Goal: Task Accomplishment & Management: Complete application form

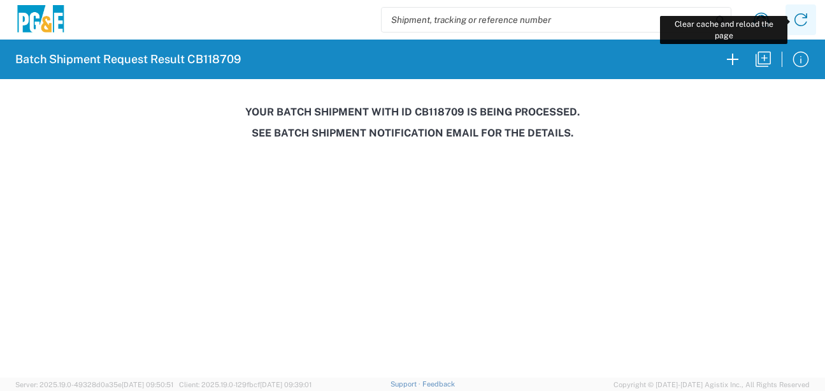
click at [800, 23] on icon at bounding box center [801, 20] width 20 height 20
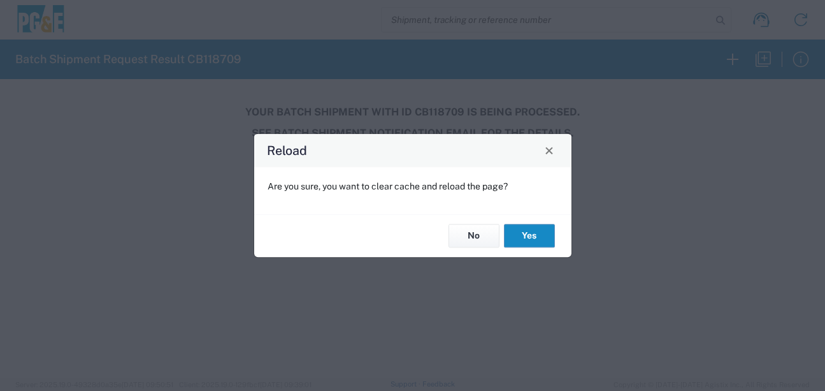
click at [523, 238] on button "Yes" at bounding box center [529, 236] width 51 height 24
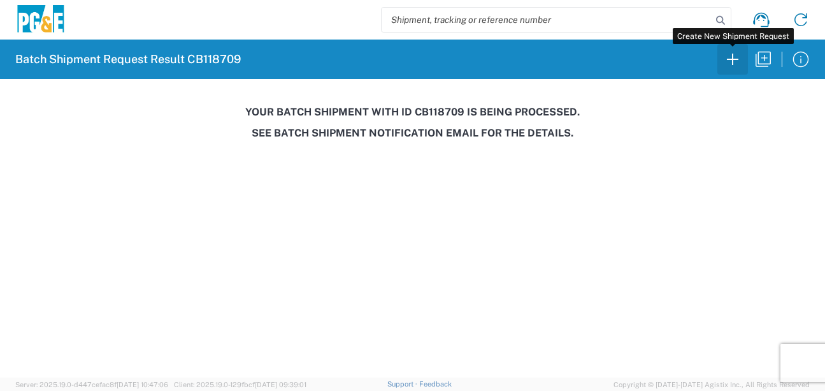
click at [730, 57] on icon "button" at bounding box center [733, 59] width 20 height 20
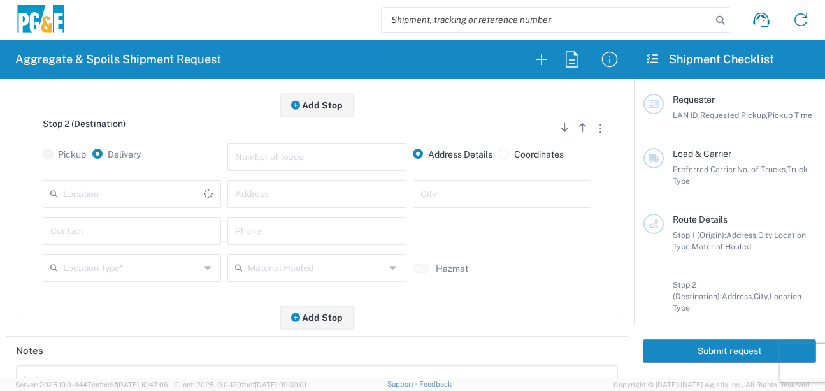
scroll to position [382, 0]
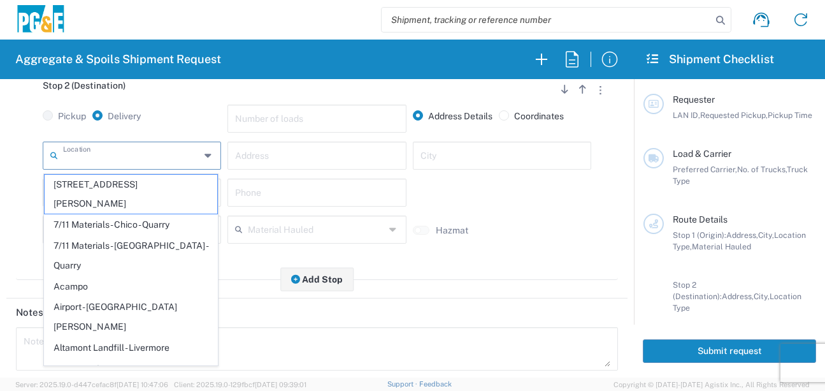
click at [99, 157] on input "text" at bounding box center [131, 154] width 137 height 22
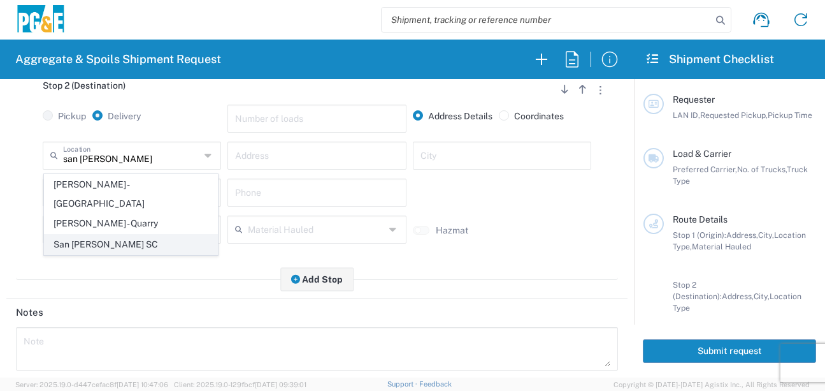
click at [149, 234] on span "San [PERSON_NAME] SC" at bounding box center [131, 244] width 173 height 20
type input "San [PERSON_NAME] SC"
type input "[STREET_ADDRESS][PERSON_NAME]"
type input "[GEOGRAPHIC_DATA][PERSON_NAME]"
type input "Business No Loading Dock"
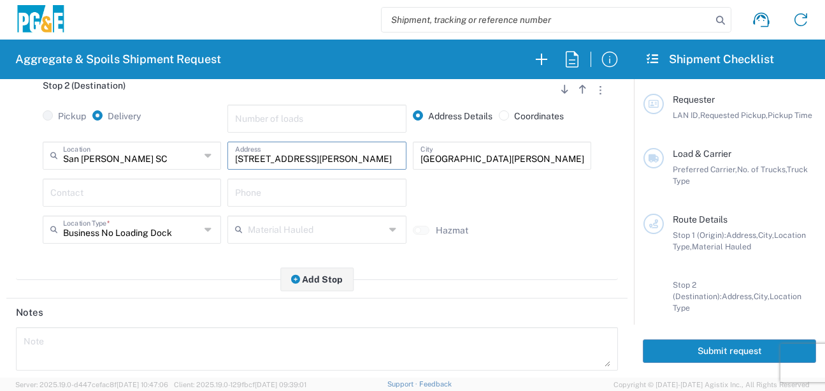
drag, startPoint x: 322, startPoint y: 160, endPoint x: 203, endPoint y: 162, distance: 119.8
click at [203, 162] on div "[GEOGRAPHIC_DATA][PERSON_NAME] [GEOGRAPHIC_DATA] Location [GEOGRAPHIC_DATA][PER…" at bounding box center [317, 159] width 555 height 37
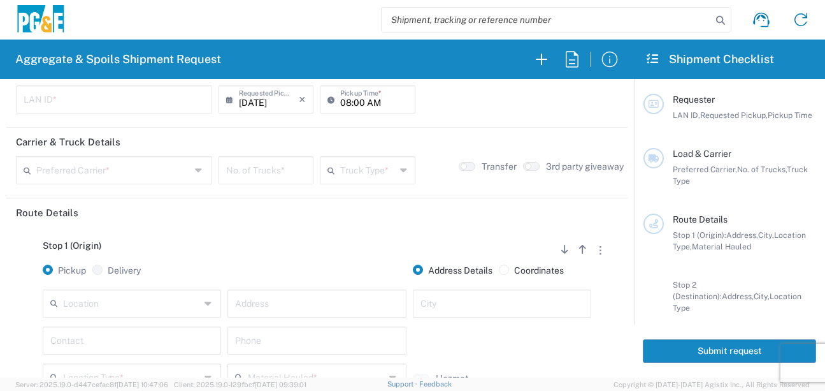
scroll to position [0, 0]
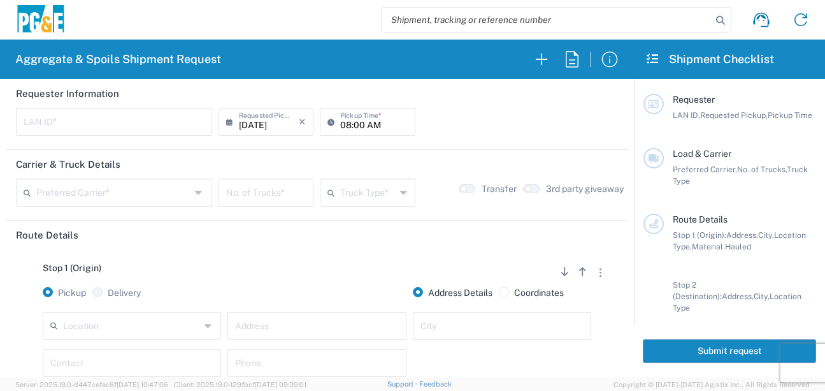
click at [99, 124] on input "text" at bounding box center [114, 121] width 181 height 22
type input "LXRJ"
click at [340, 131] on input "08:00 AM" at bounding box center [373, 121] width 67 height 22
type input "06:00 AM"
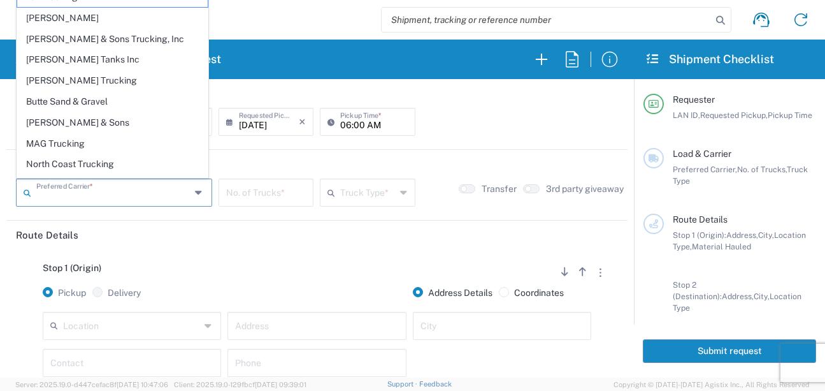
click at [105, 192] on input "text" at bounding box center [113, 191] width 154 height 22
drag, startPoint x: 63, startPoint y: 78, endPoint x: 89, endPoint y: 110, distance: 41.2
click at [63, 78] on span "[PERSON_NAME] Trucking" at bounding box center [112, 81] width 191 height 20
type input "[PERSON_NAME] Trucking"
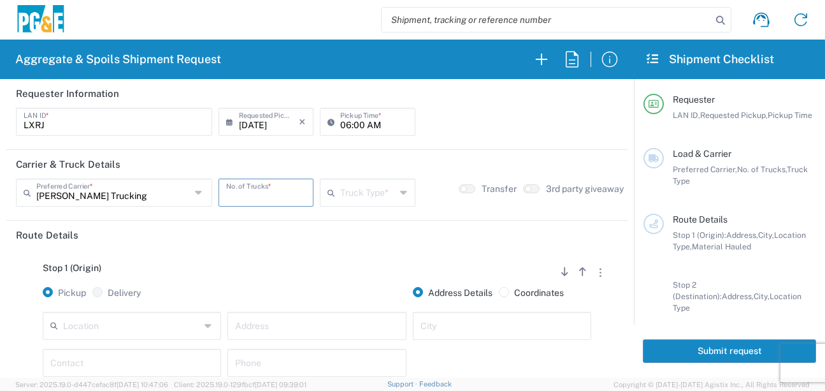
click at [271, 195] on input "number" at bounding box center [266, 191] width 80 height 22
type input "2"
click at [340, 198] on input "text" at bounding box center [367, 191] width 55 height 22
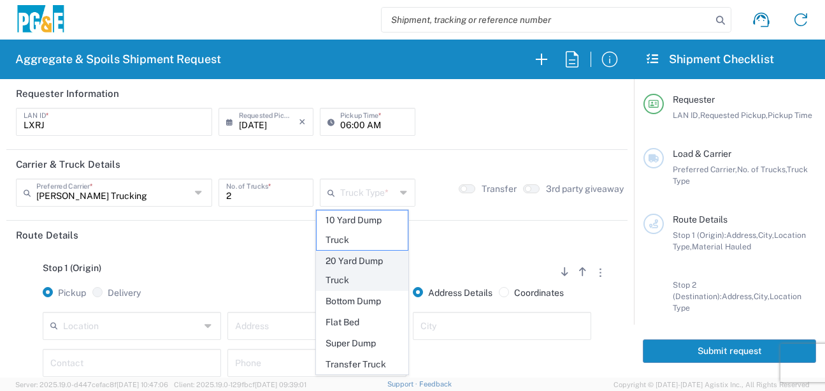
click at [351, 275] on span "20 Yard Dump Truck" at bounding box center [362, 271] width 91 height 40
type input "20 Yard Dump Truck"
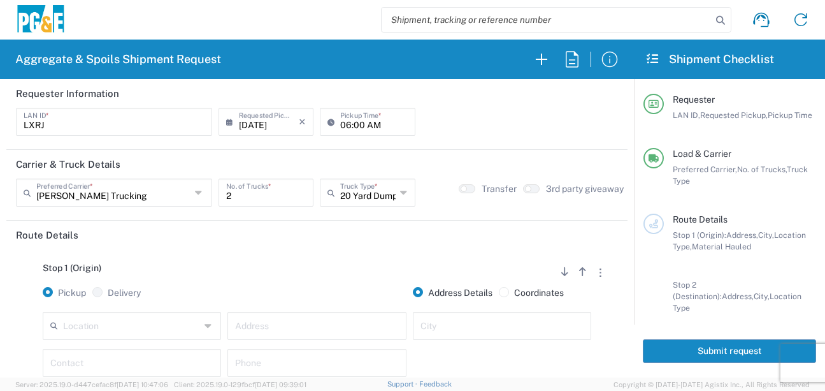
click at [184, 266] on div "Stop 1 (Origin) Add Stop Above Add Stop Below Remove Stop" at bounding box center [317, 275] width 602 height 24
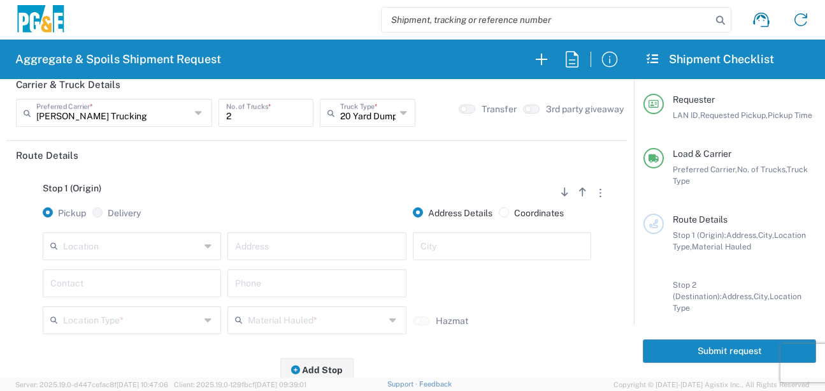
scroll to position [127, 0]
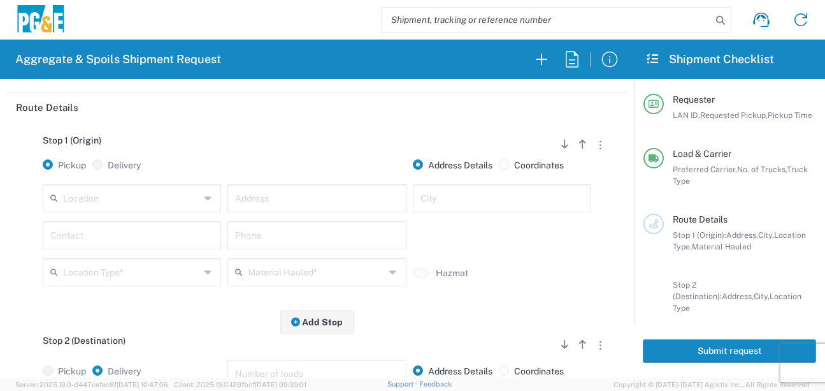
click at [121, 198] on input "text" at bounding box center [131, 197] width 137 height 22
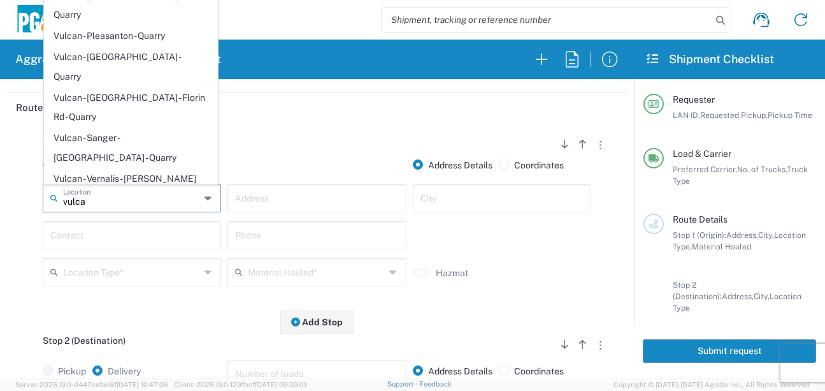
scroll to position [283, 0]
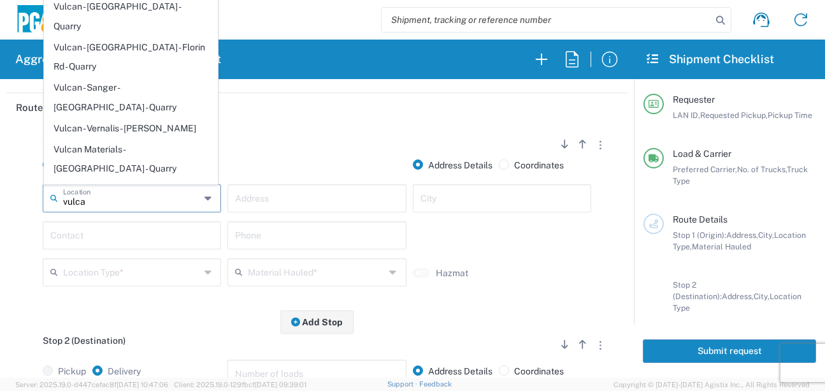
click at [152, 282] on span "Vulcan/[PERSON_NAME][GEOGRAPHIC_DATA] - Quarry" at bounding box center [131, 302] width 173 height 40
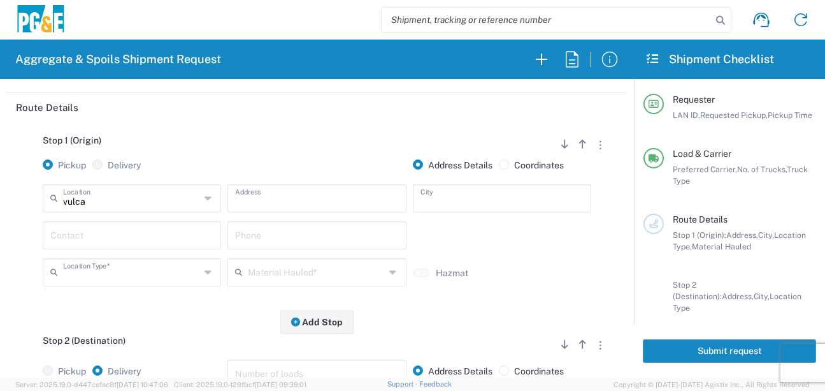
type input "Vulcan/[PERSON_NAME][GEOGRAPHIC_DATA] - Quarry"
type input "[STREET_ADDRESS][PERSON_NAME]"
type input "Vallejo"
type input "Quarry"
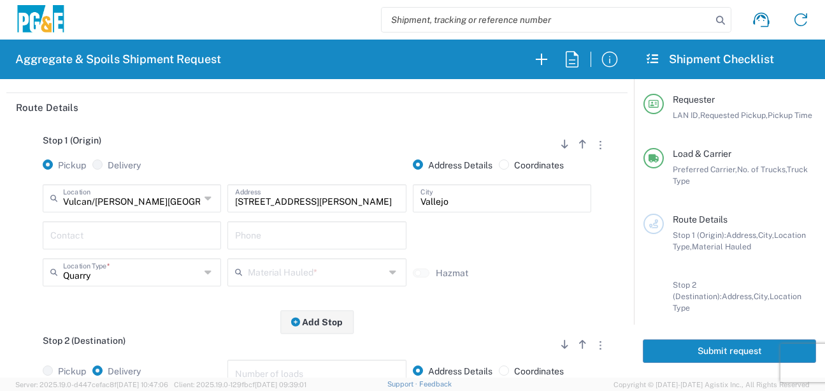
click at [115, 234] on input "text" at bounding box center [131, 234] width 163 height 22
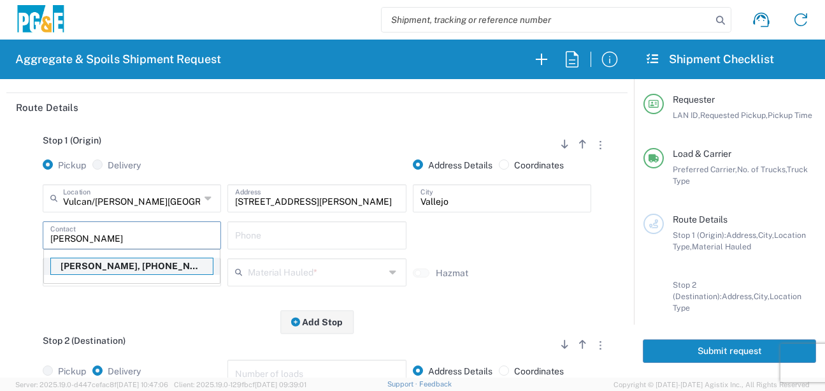
click at [141, 266] on p "[PERSON_NAME], [PHONE_NUMBER]" at bounding box center [132, 266] width 162 height 16
type input "[PERSON_NAME]"
type input "[PHONE_NUMBER]"
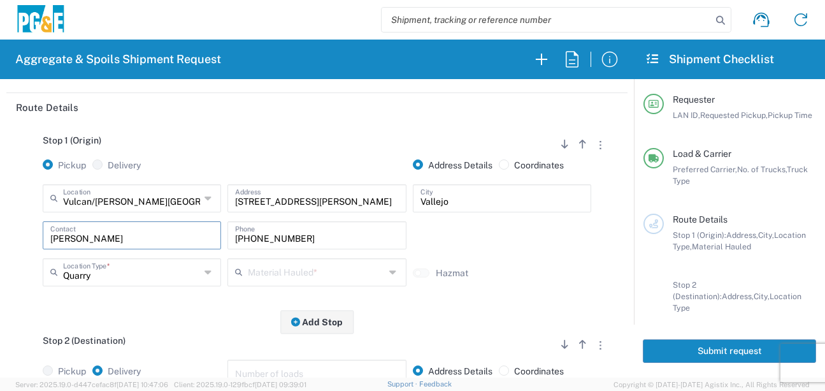
click at [296, 271] on input "text" at bounding box center [316, 271] width 137 height 22
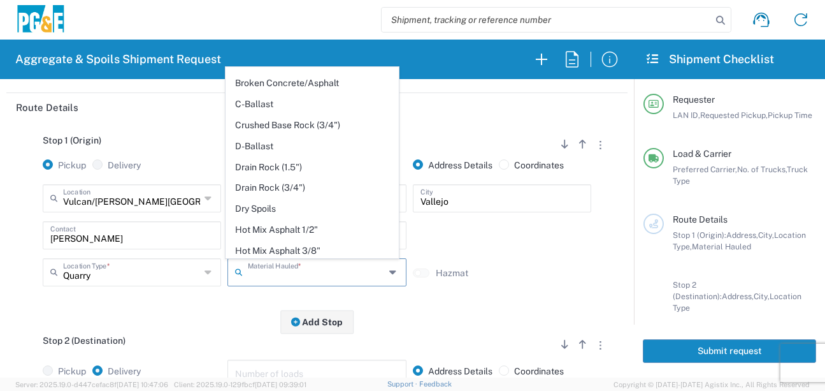
scroll to position [118, 0]
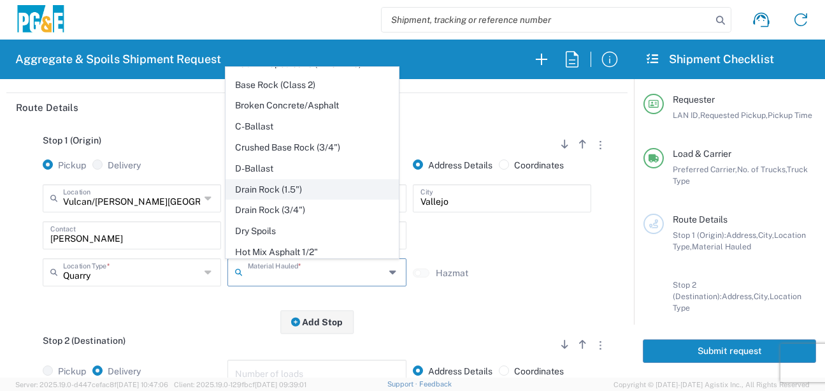
click at [307, 199] on span "Drain Rock (1.5")" at bounding box center [312, 190] width 173 height 20
type input "Drain Rock (1.5")"
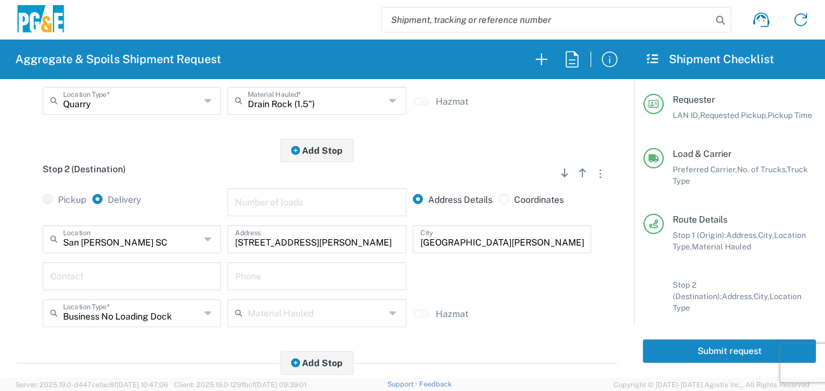
scroll to position [319, 0]
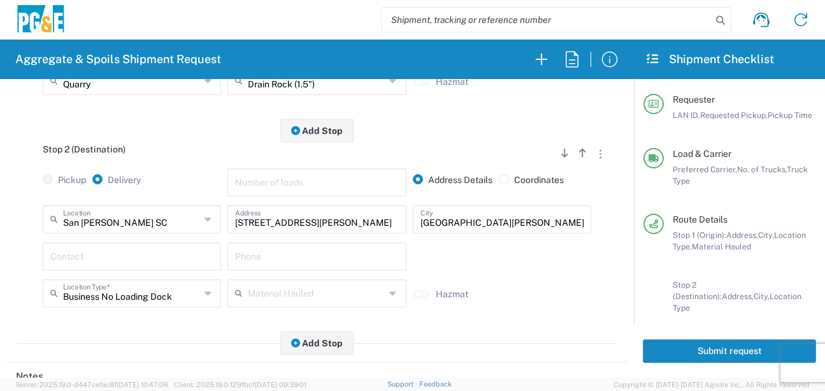
click at [141, 264] on input "text" at bounding box center [131, 255] width 163 height 22
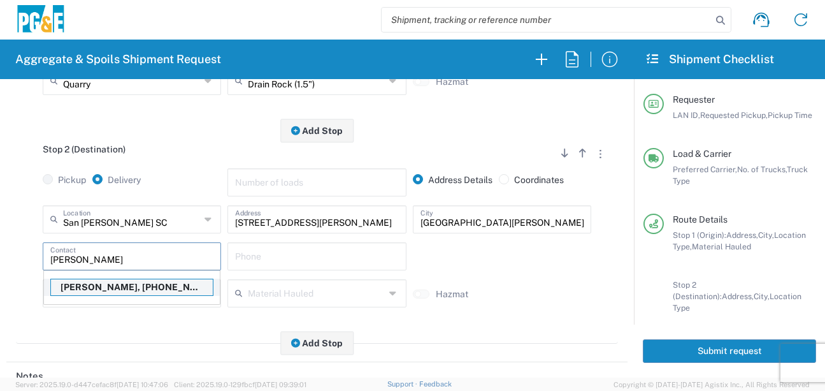
click at [130, 294] on p "[PERSON_NAME], [PHONE_NUMBER]" at bounding box center [132, 287] width 162 height 16
type input "[PERSON_NAME]"
type input "[PHONE_NUMBER]"
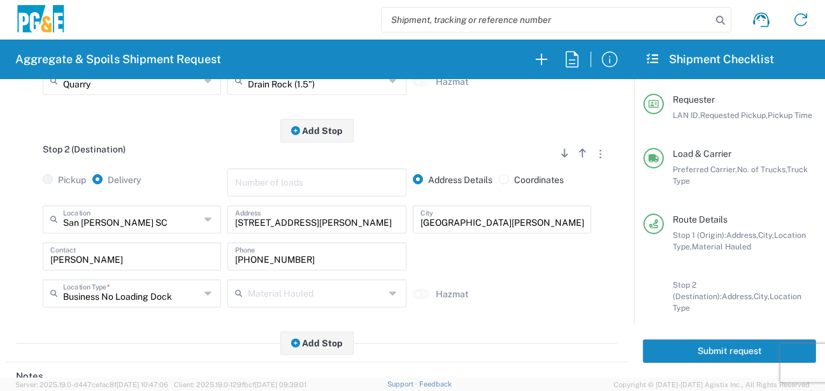
click at [145, 343] on div "Stop 2 (Destination) Add Stop Above Add Stop Below Remove Stop Pickup Delivery …" at bounding box center [317, 237] width 602 height 213
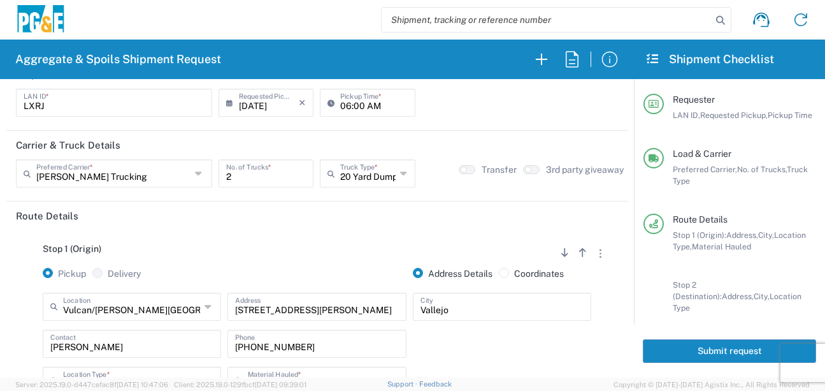
scroll to position [0, 0]
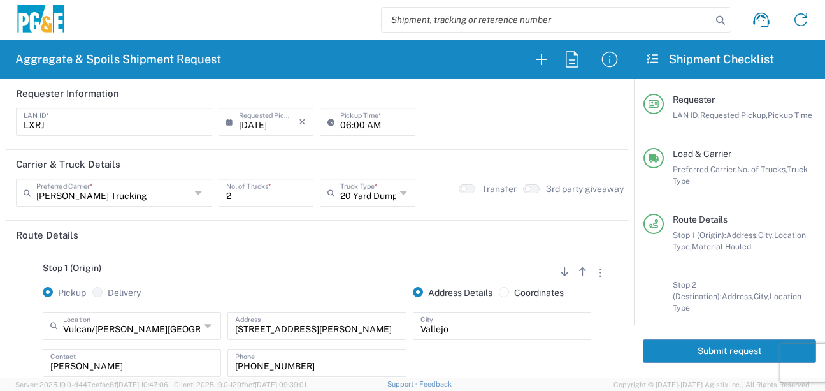
click at [689, 349] on button "Submit request" at bounding box center [729, 351] width 173 height 24
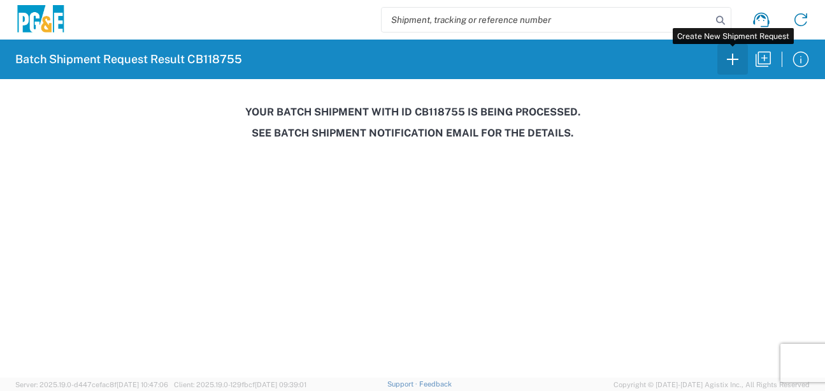
click at [732, 56] on icon "button" at bounding box center [733, 59] width 20 height 20
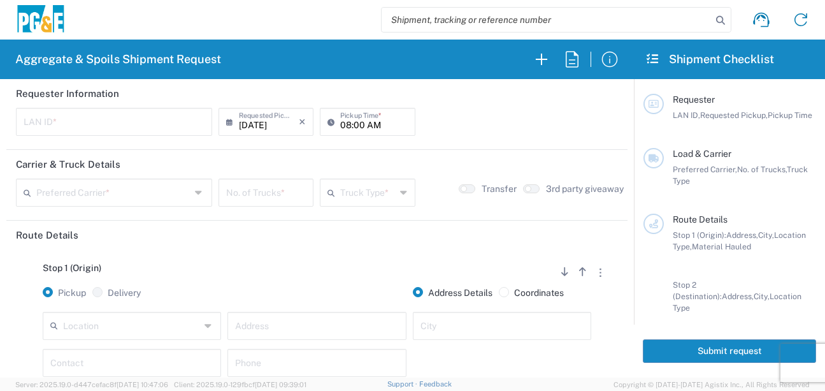
click at [48, 126] on input "text" at bounding box center [114, 121] width 181 height 22
type input "MJON"
click at [342, 127] on input "08:00 AM" at bounding box center [373, 121] width 67 height 22
click at [357, 122] on input "06:00 AM" at bounding box center [373, 121] width 67 height 22
type input "06:30 AM"
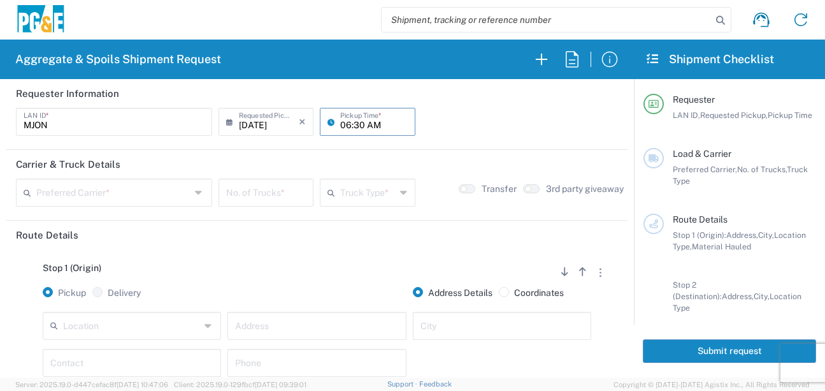
click at [138, 189] on input "text" at bounding box center [113, 191] width 154 height 22
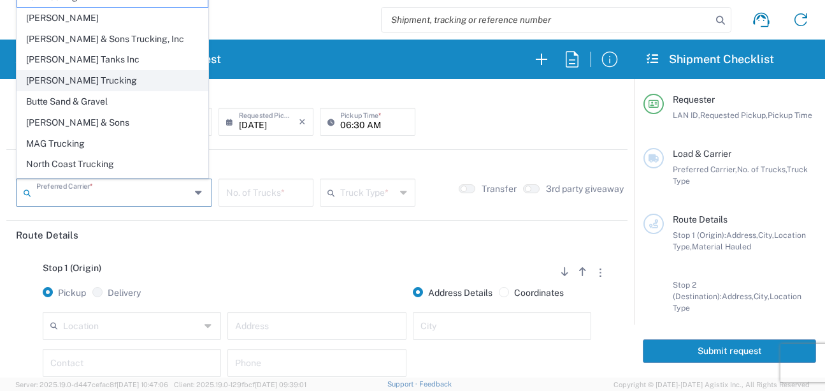
click at [63, 81] on span "[PERSON_NAME] Trucking" at bounding box center [112, 81] width 191 height 20
type input "[PERSON_NAME] Trucking"
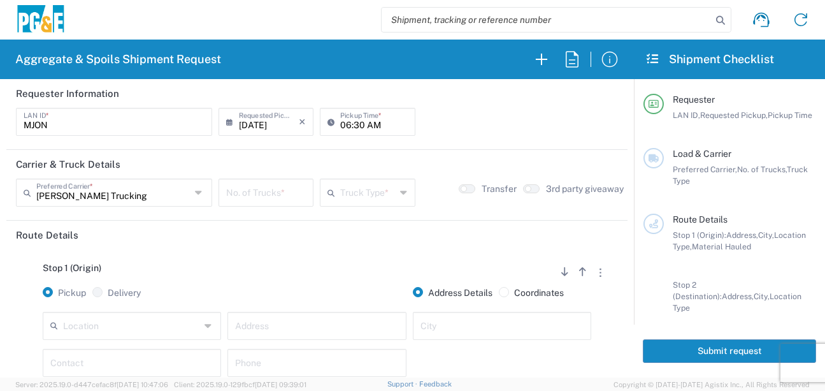
click at [248, 196] on input "number" at bounding box center [266, 191] width 80 height 22
type input "5"
click at [357, 201] on input "text" at bounding box center [367, 191] width 55 height 22
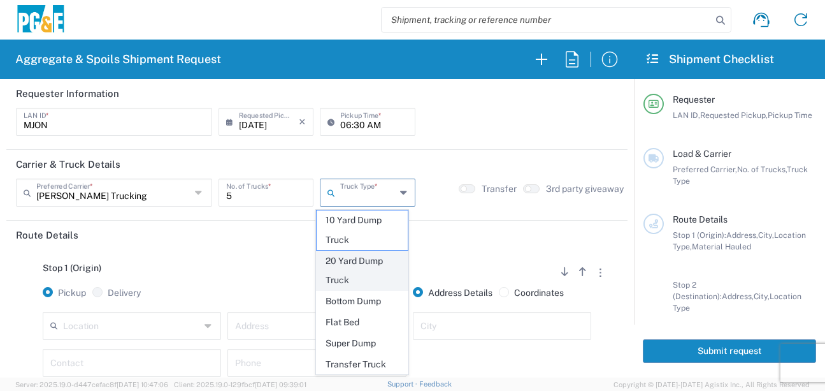
click at [352, 283] on span "20 Yard Dump Truck" at bounding box center [362, 271] width 91 height 40
type input "20 Yard Dump Truck"
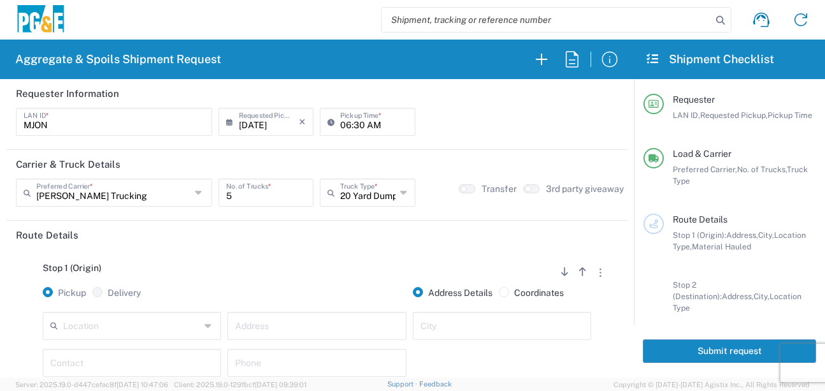
click at [315, 257] on div "Stop 1 (Origin) Add Stop Above Add Stop Below Remove Stop Pickup Delivery Addre…" at bounding box center [317, 349] width 602 height 200
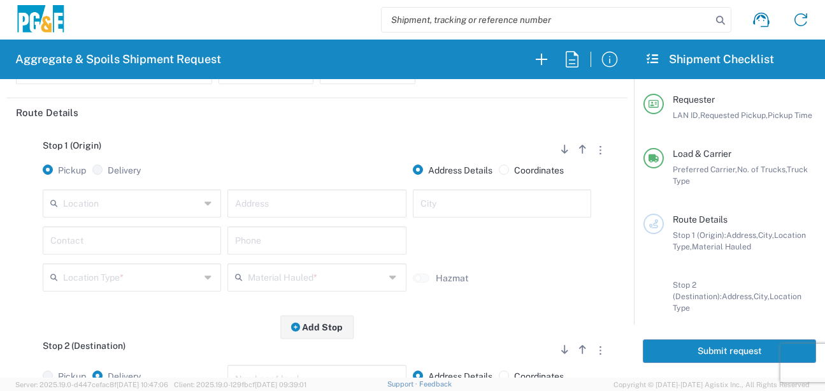
scroll to position [127, 0]
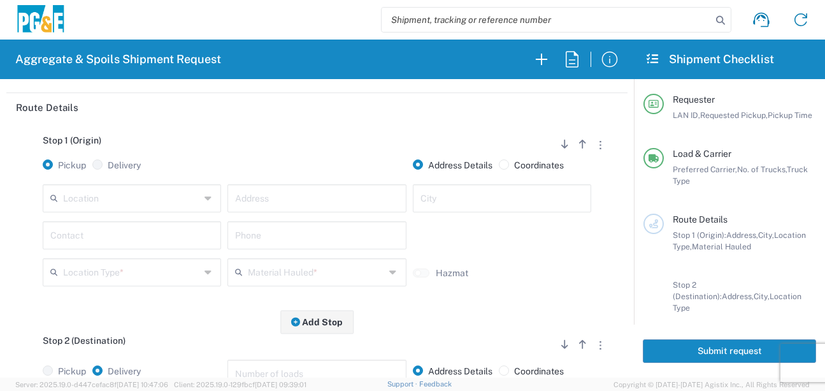
click at [152, 201] on input "text" at bounding box center [131, 197] width 137 height 22
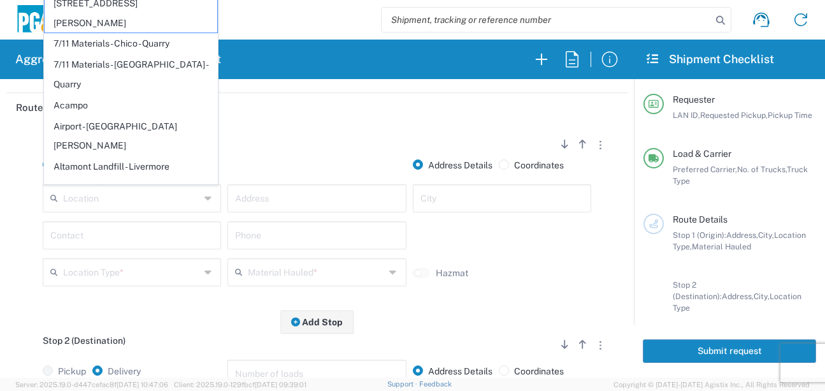
click at [79, 203] on input "text" at bounding box center [131, 197] width 137 height 22
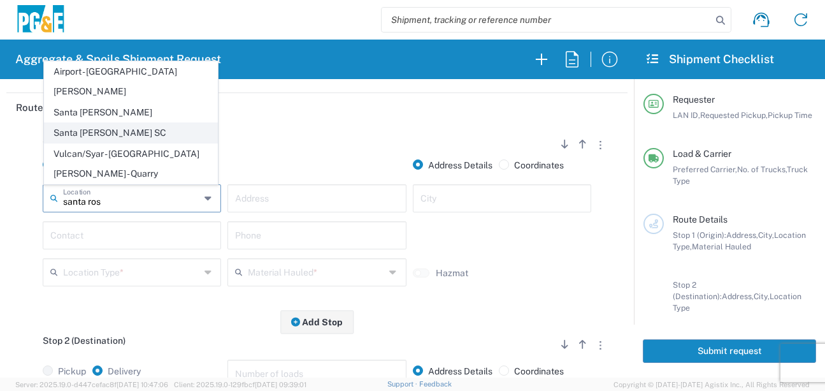
click at [98, 143] on span "Santa [PERSON_NAME] SC" at bounding box center [131, 133] width 173 height 20
type input "Santa [PERSON_NAME] SC"
type input "[STREET_ADDRESS]"
type input "Santa [PERSON_NAME]"
type input "Business No Loading Dock"
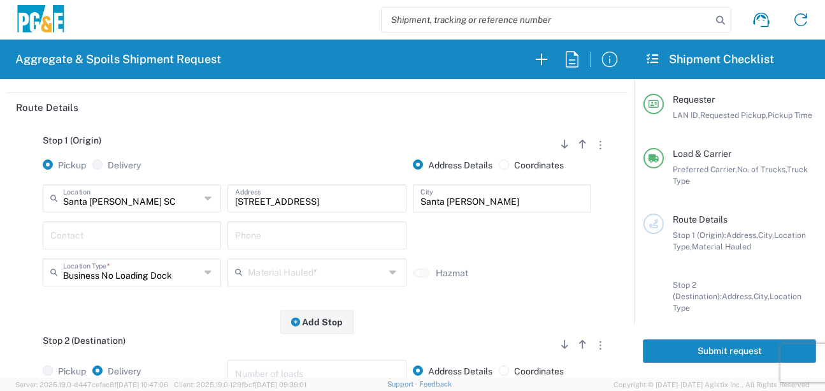
click at [134, 223] on input "text" at bounding box center [131, 234] width 163 height 22
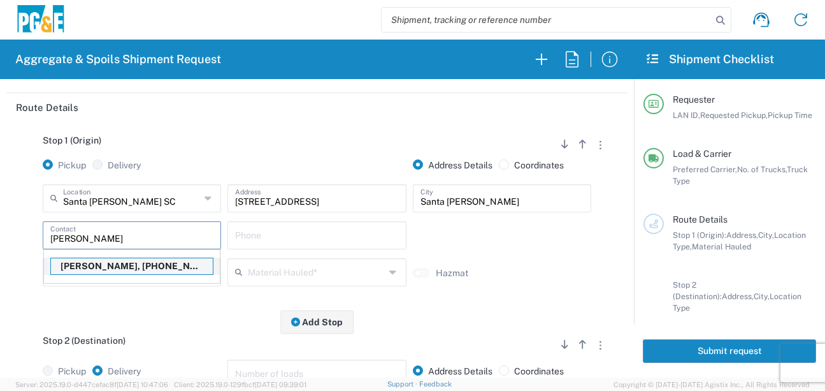
click at [134, 261] on p "[PERSON_NAME], [PHONE_NUMBER]" at bounding box center [132, 266] width 162 height 16
type input "[PERSON_NAME]"
type input "[PHONE_NUMBER]"
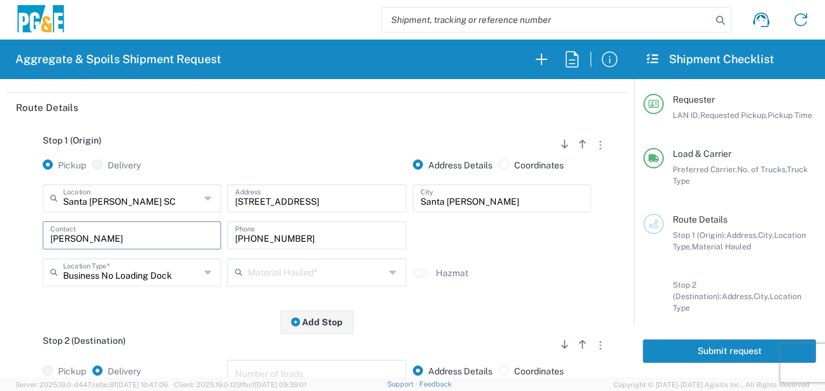
click at [266, 280] on input "text" at bounding box center [316, 271] width 137 height 22
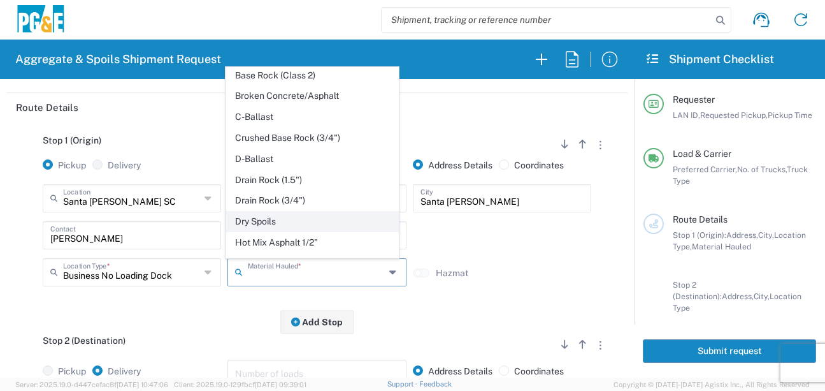
click at [261, 231] on span "Dry Spoils" at bounding box center [312, 222] width 173 height 20
type input "Dry Spoils"
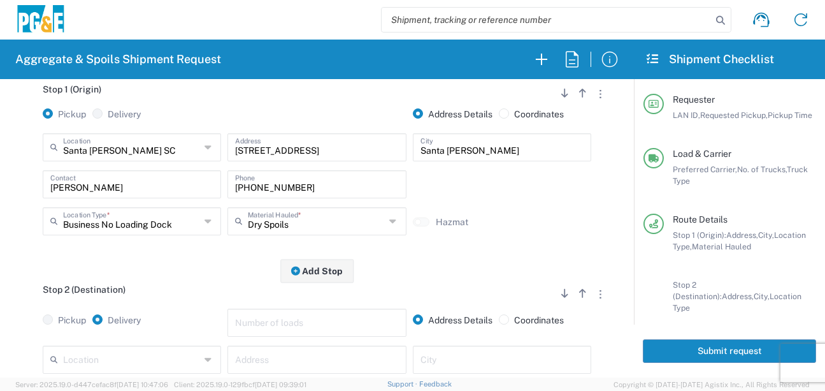
scroll to position [255, 0]
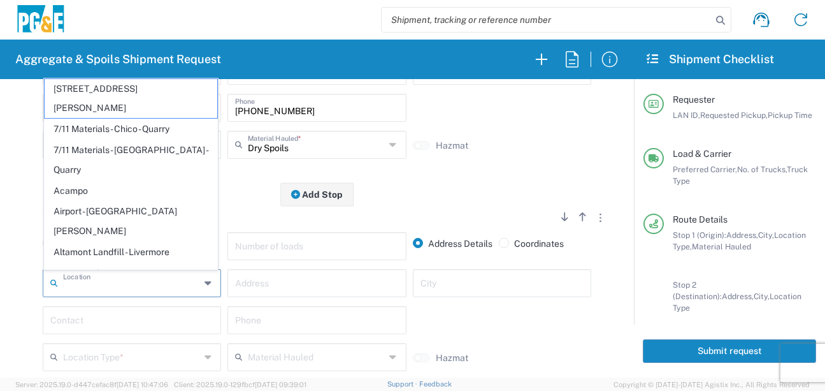
click at [158, 284] on input "text" at bounding box center [131, 282] width 137 height 22
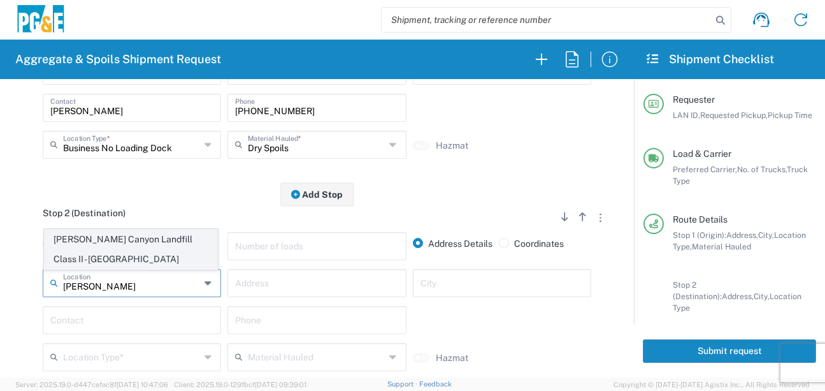
click at [141, 244] on span "[PERSON_NAME] Canyon Landfill Class II - [GEOGRAPHIC_DATA]" at bounding box center [131, 249] width 173 height 40
type input "[PERSON_NAME] Canyon Landfill Class II - [GEOGRAPHIC_DATA]"
type input "[STREET_ADDRESS][PERSON_NAME]"
type input "[GEOGRAPHIC_DATA]"
type input "Landfill"
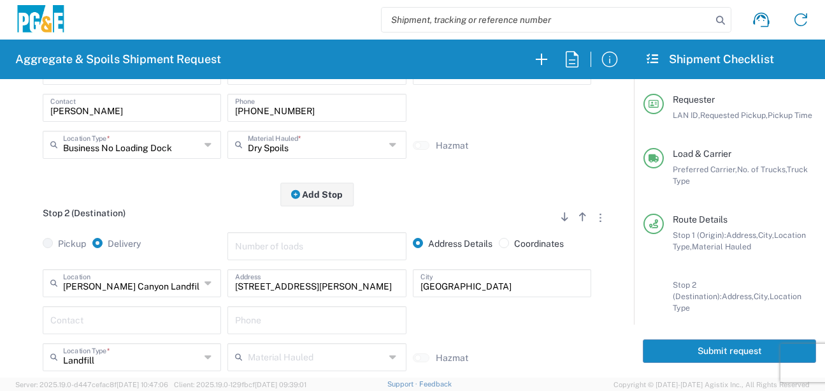
click at [112, 319] on input "text" at bounding box center [131, 319] width 163 height 22
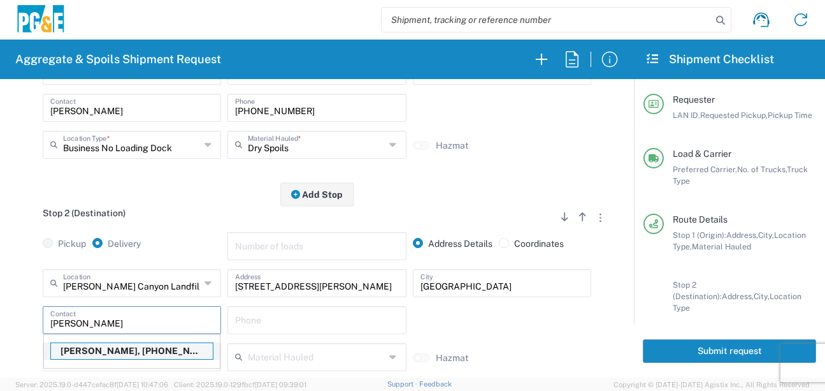
click at [109, 355] on p "[PERSON_NAME], [PHONE_NUMBER]" at bounding box center [132, 351] width 162 height 16
type input "[PERSON_NAME]"
type input "[PHONE_NUMBER]"
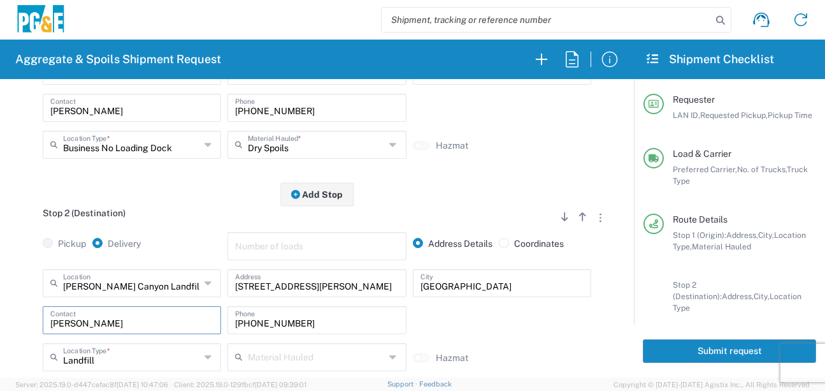
click at [181, 205] on div "Stop 2 (Destination) Add Stop Above Add Stop Below Remove Stop Pickup Delivery …" at bounding box center [317, 300] width 602 height 213
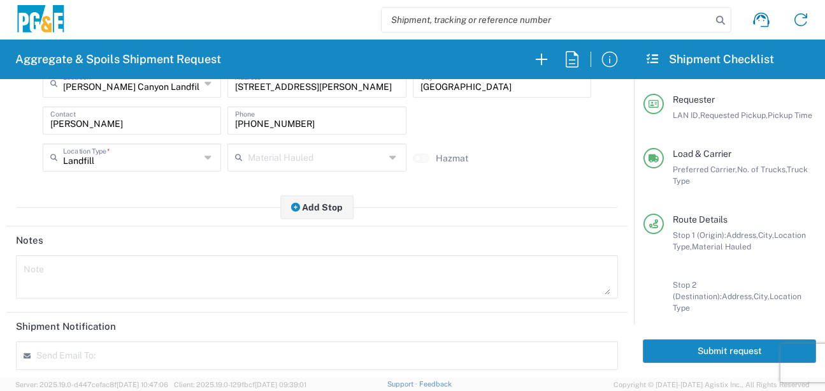
scroll to position [585, 0]
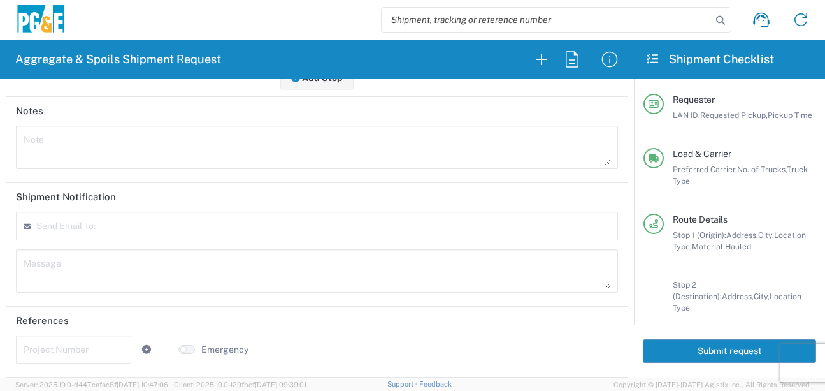
drag, startPoint x: 679, startPoint y: 351, endPoint x: 712, endPoint y: 349, distance: 33.2
click at [679, 351] on button "Submit request" at bounding box center [729, 351] width 173 height 24
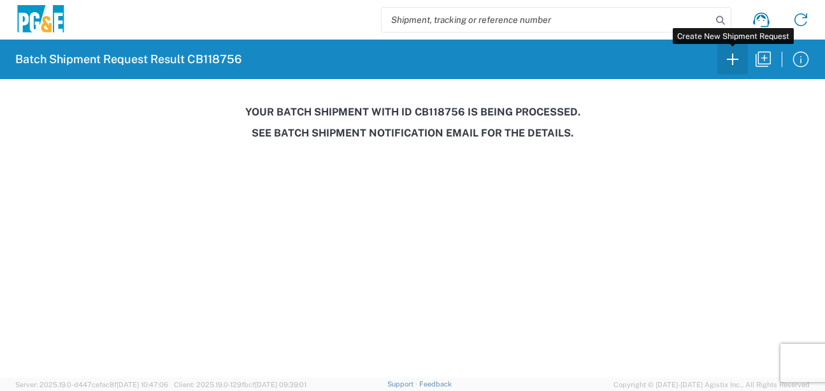
click at [729, 53] on icon "button" at bounding box center [733, 59] width 20 height 20
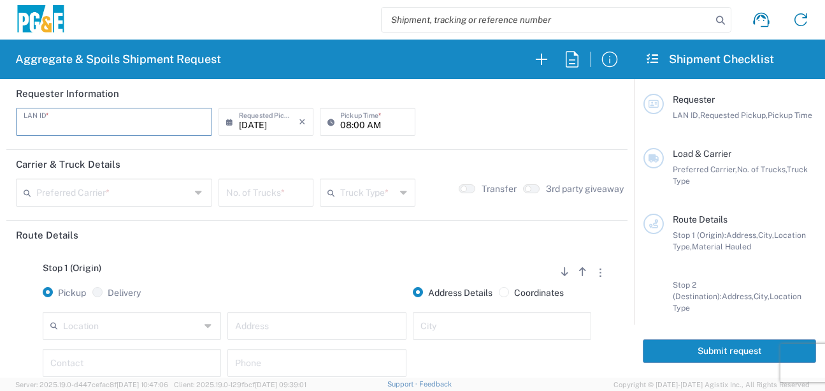
click at [78, 129] on input "text" at bounding box center [114, 121] width 181 height 22
type input "CSFA"
click at [346, 127] on input "08:00 AM" at bounding box center [373, 121] width 67 height 22
type input "07:00 AM"
click at [117, 193] on input "text" at bounding box center [113, 191] width 154 height 22
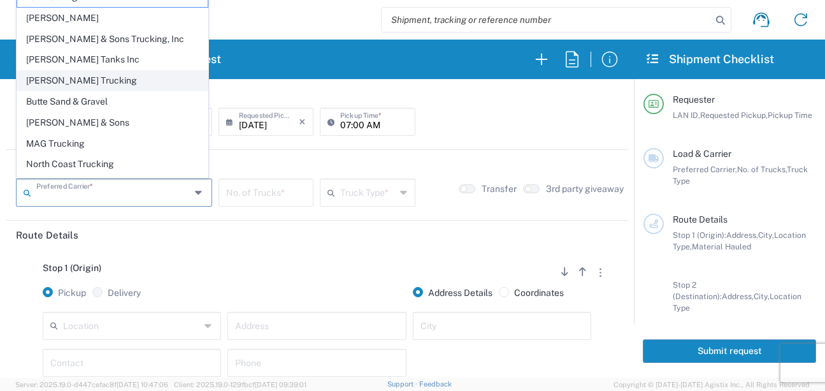
click at [64, 81] on span "[PERSON_NAME] Trucking" at bounding box center [112, 81] width 191 height 20
type input "[PERSON_NAME] Trucking"
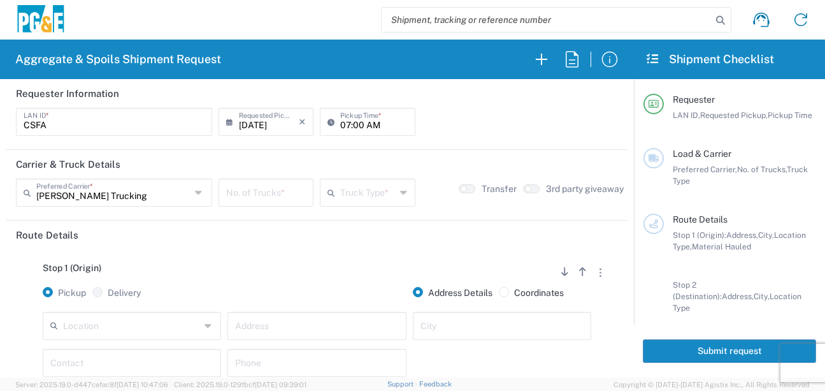
click at [285, 189] on input "number" at bounding box center [266, 191] width 80 height 22
type input "5"
click at [345, 198] on input "text" at bounding box center [367, 191] width 55 height 22
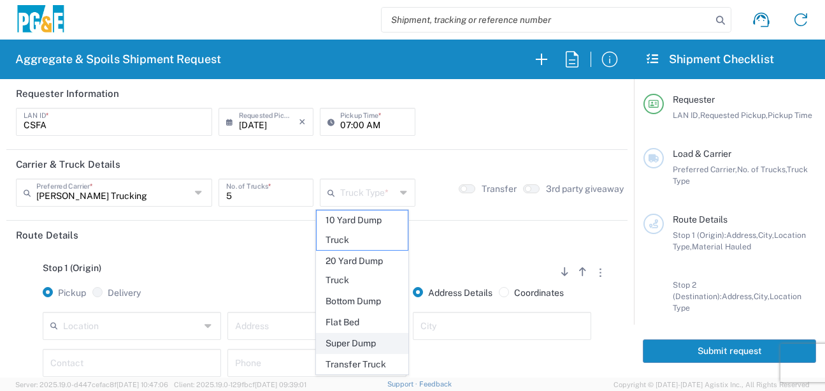
click at [354, 347] on span "Super Dump" at bounding box center [362, 343] width 91 height 20
type input "Super Dump"
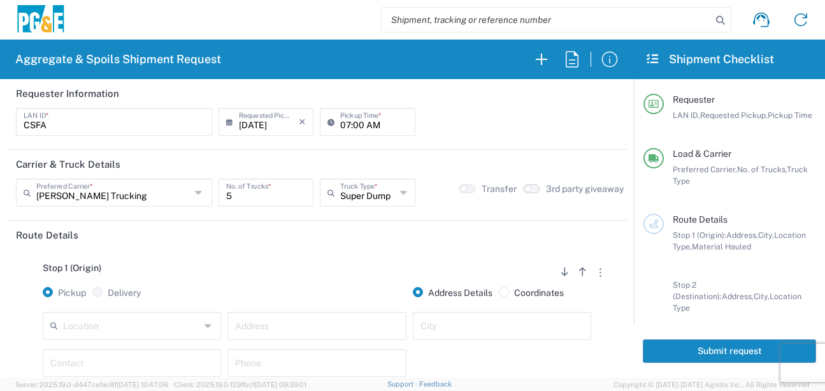
click at [530, 186] on button "button" at bounding box center [531, 188] width 17 height 9
click at [265, 250] on div "Stop 1 (Origin) Add Stop Above Add Stop Below Remove Stop Pickup Delivery Addre…" at bounding box center [317, 349] width 602 height 200
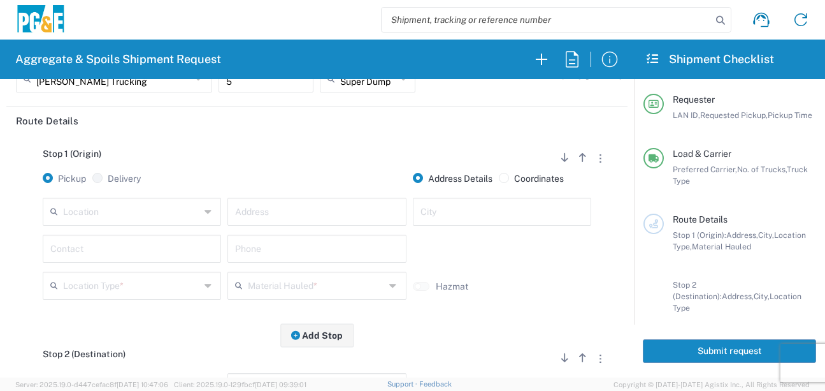
scroll to position [127, 0]
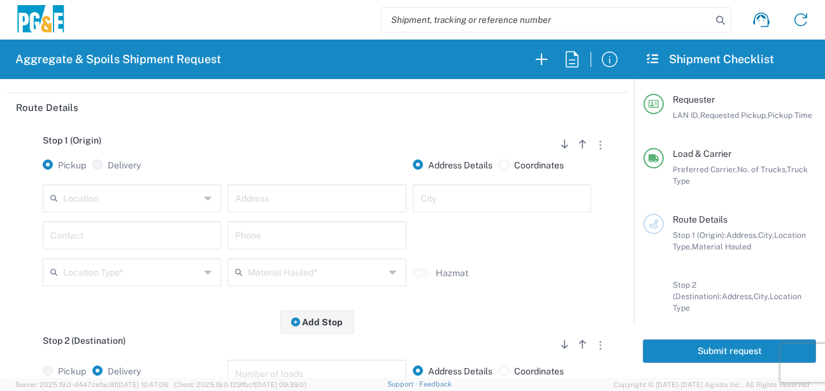
click at [253, 198] on input "text" at bounding box center [316, 197] width 163 height 22
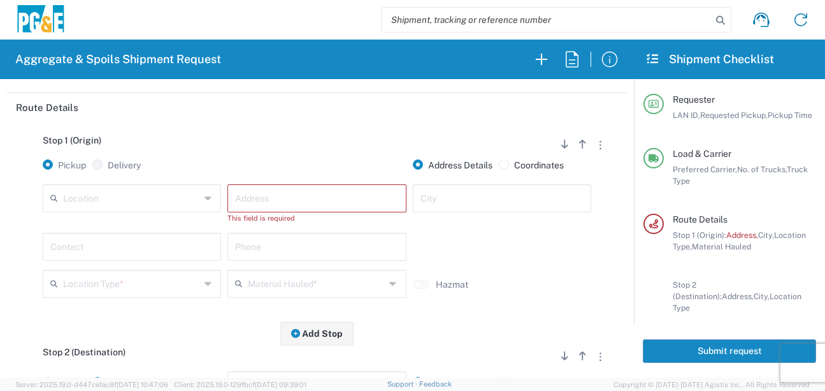
click at [258, 196] on input "text" at bounding box center [316, 197] width 163 height 22
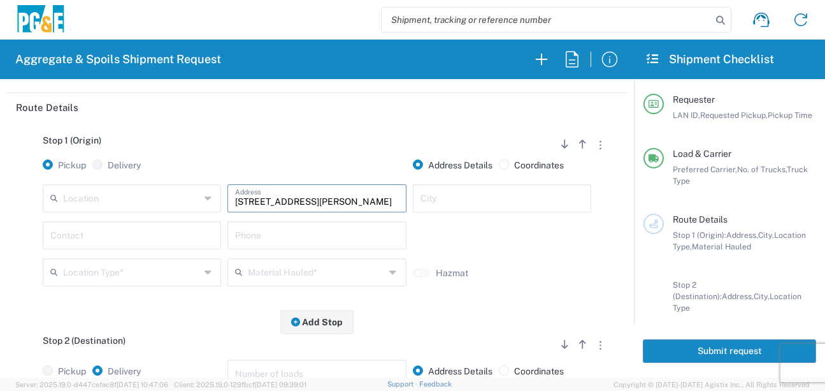
type input "[STREET_ADDRESS][PERSON_NAME]"
click at [522, 196] on input "text" at bounding box center [502, 197] width 163 height 22
type input "[PERSON_NAME]"
click at [75, 231] on input "text" at bounding box center [131, 234] width 163 height 22
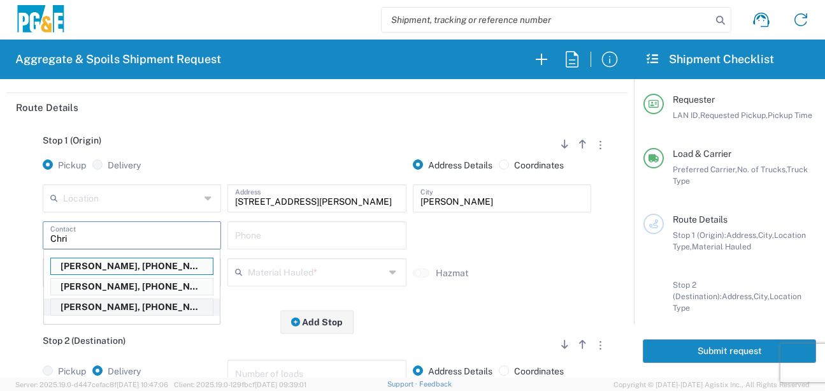
click at [101, 310] on p "[PERSON_NAME], [PHONE_NUMBER]" at bounding box center [132, 307] width 162 height 16
type input "[PERSON_NAME]"
type input "[PHONE_NUMBER]"
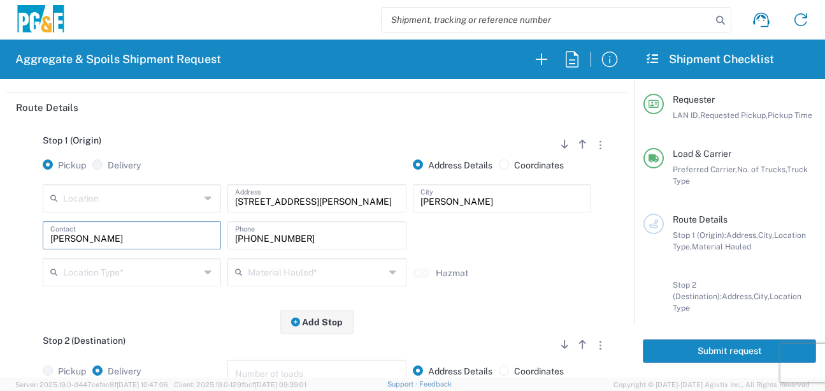
click at [269, 273] on input "text" at bounding box center [316, 271] width 137 height 22
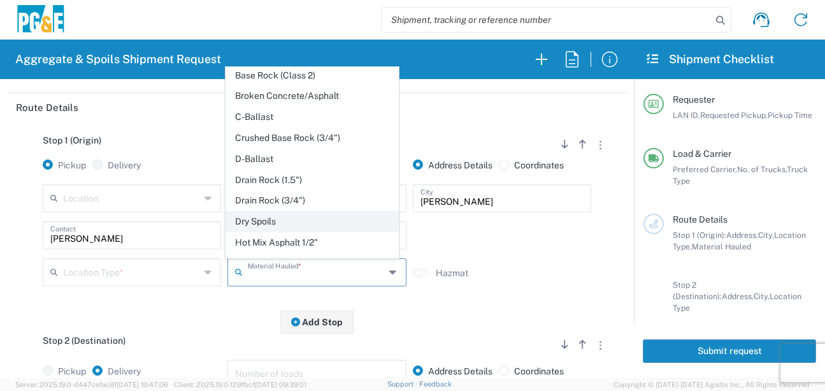
click at [260, 231] on span "Dry Spoils" at bounding box center [312, 222] width 173 height 20
type input "Dry Spoils"
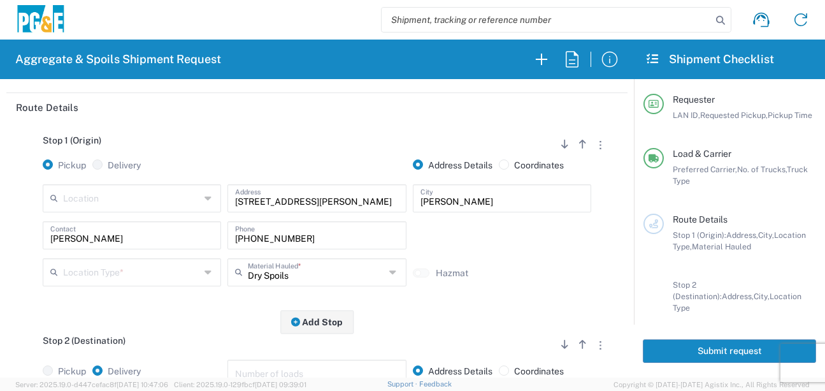
click at [174, 281] on input "text" at bounding box center [131, 271] width 137 height 22
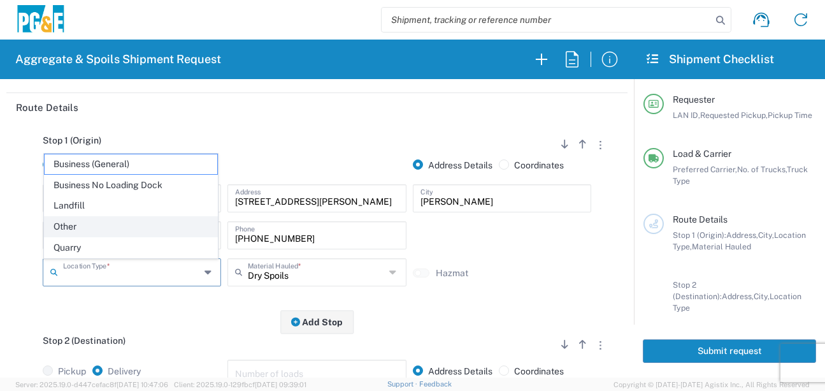
click at [113, 220] on span "Other" at bounding box center [131, 227] width 173 height 20
type input "Other"
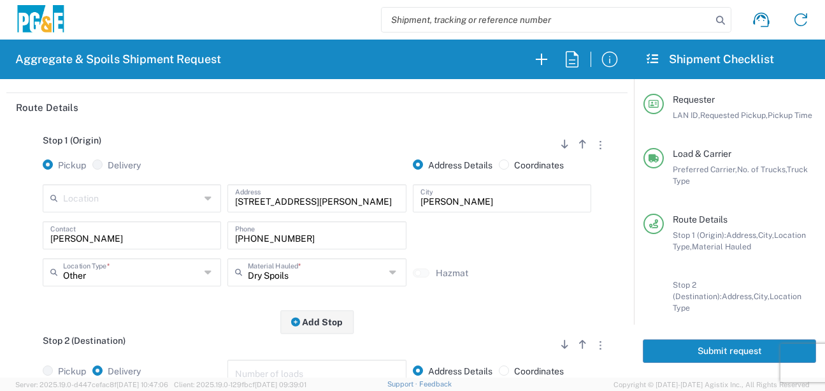
click at [184, 309] on div "Stop 1 (Origin) Add Stop Above Add Stop Below Remove Stop Pickup Delivery Addre…" at bounding box center [317, 222] width 602 height 200
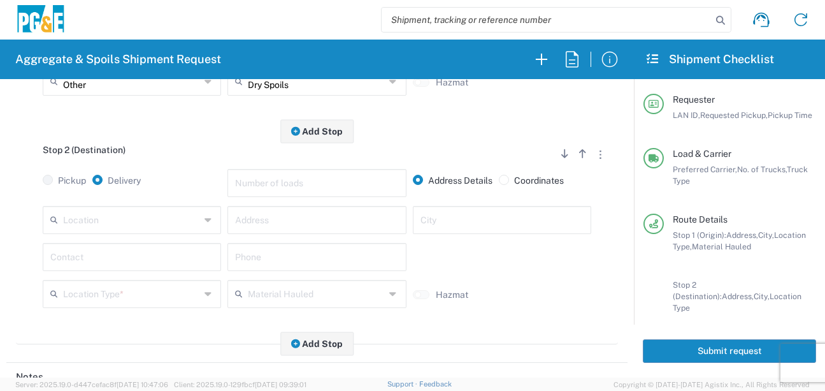
scroll to position [319, 0]
click at [247, 223] on input "text" at bounding box center [316, 218] width 163 height 22
click at [250, 225] on input "300001" at bounding box center [316, 218] width 163 height 22
click at [287, 222] on input "30001" at bounding box center [316, 218] width 163 height 22
type input "[STREET_ADDRESS][PERSON_NAME]"
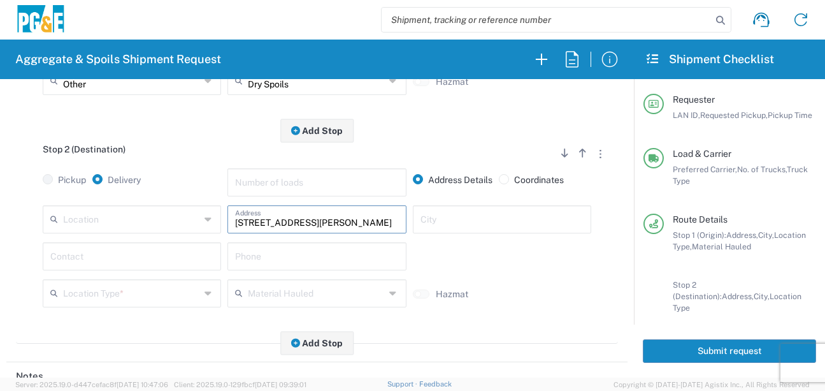
click at [457, 212] on input "text" at bounding box center [502, 218] width 163 height 22
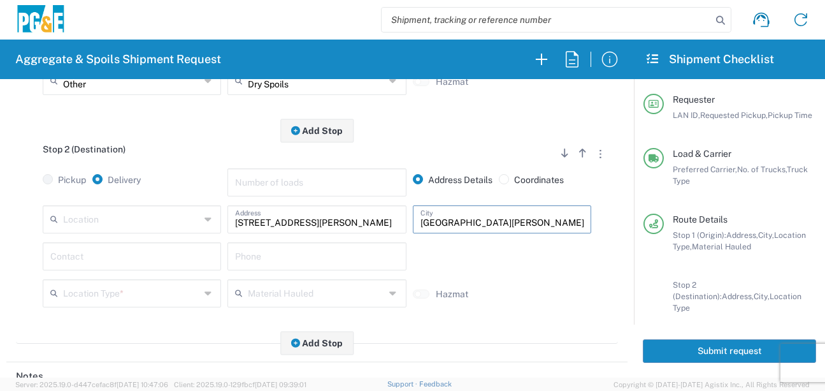
type input "[GEOGRAPHIC_DATA][PERSON_NAME]"
click at [168, 257] on input "text" at bounding box center [131, 255] width 163 height 22
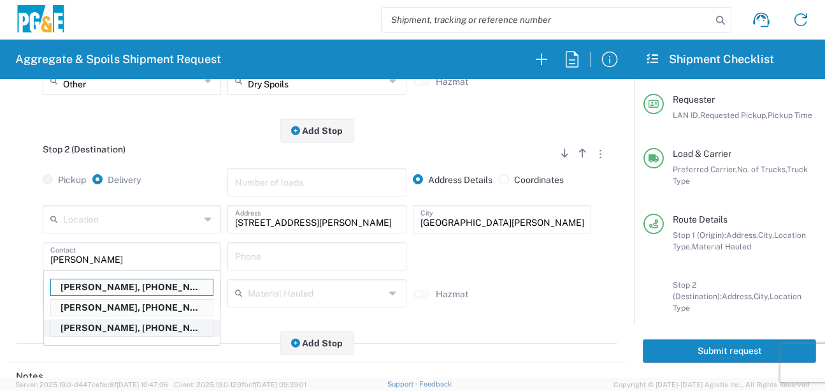
click at [153, 331] on p "[PERSON_NAME], [PHONE_NUMBER]" at bounding box center [132, 328] width 162 height 16
type input "[PERSON_NAME]"
type input "[PHONE_NUMBER]"
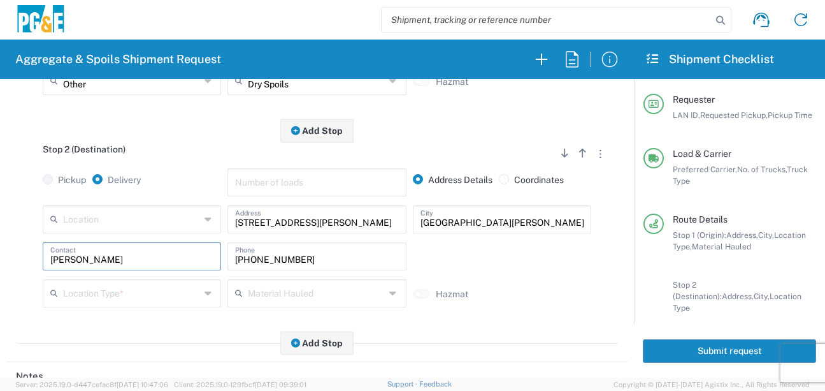
click at [141, 296] on input "text" at bounding box center [131, 292] width 137 height 22
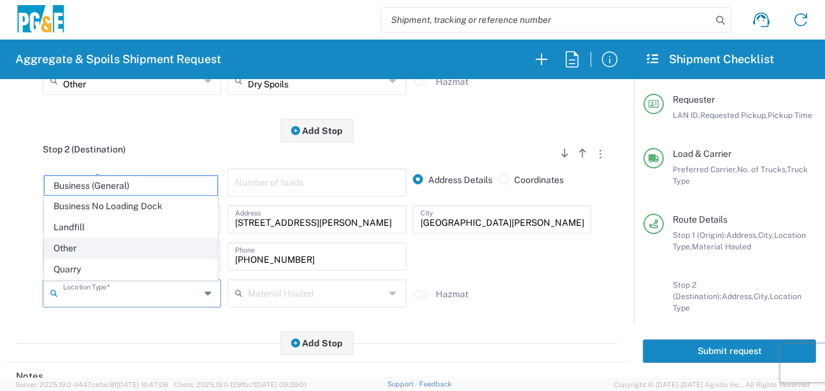
click at [78, 254] on span "Other" at bounding box center [131, 248] width 173 height 20
type input "Other"
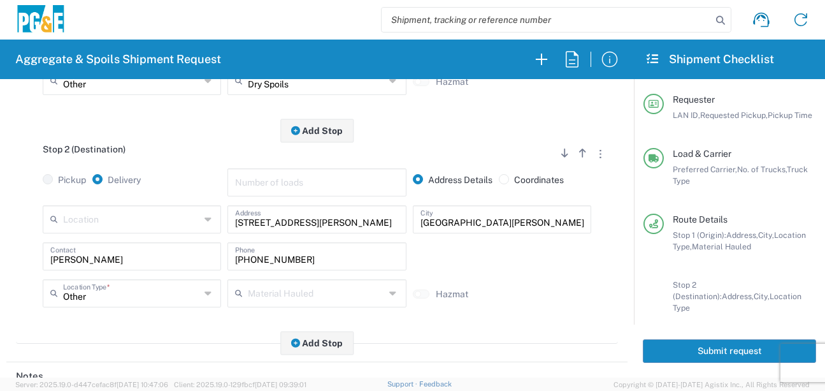
click at [143, 338] on div "Stop 2 (Destination) Add Stop Above Add Stop Below Remove Stop Pickup Delivery …" at bounding box center [317, 237] width 602 height 213
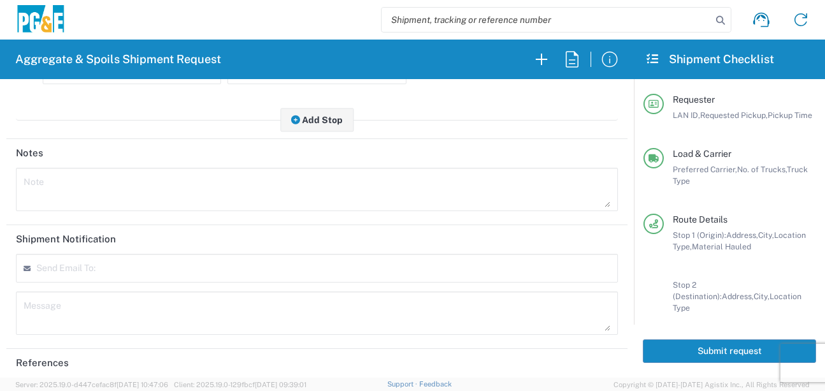
scroll to position [585, 0]
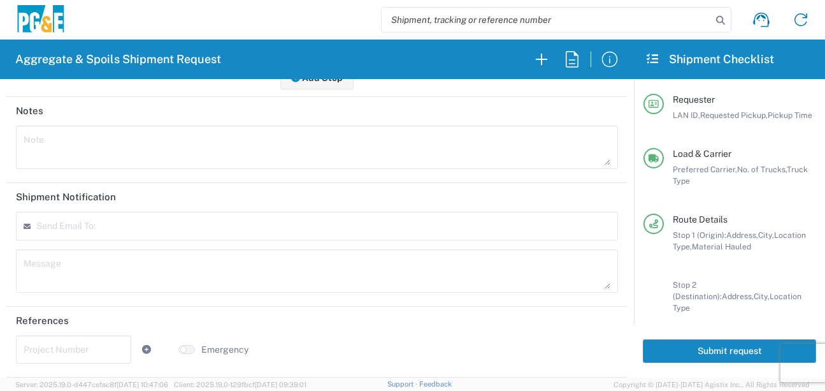
click at [66, 357] on input "text" at bounding box center [74, 348] width 100 height 22
click at [41, 348] on input "text" at bounding box center [74, 348] width 100 height 22
type input "7096208"
click at [162, 273] on textarea at bounding box center [317, 271] width 587 height 36
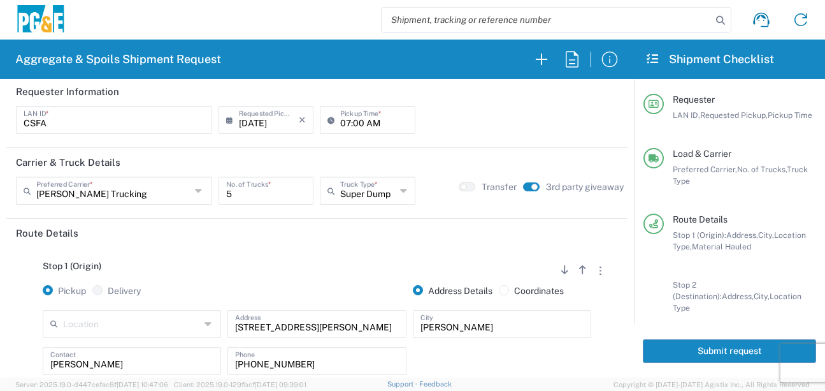
scroll to position [0, 0]
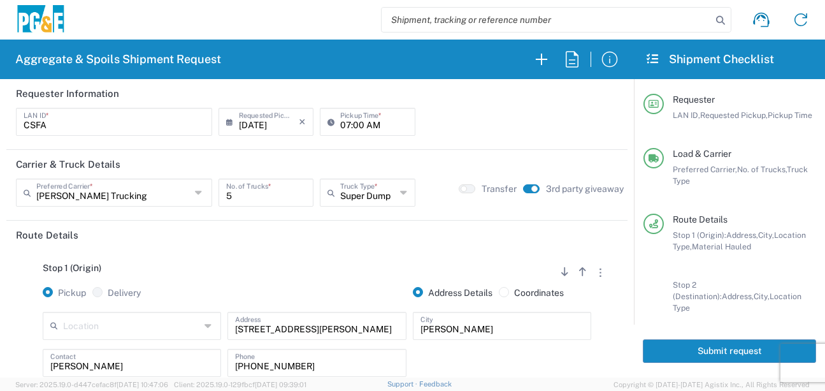
click at [720, 356] on button "Submit request" at bounding box center [729, 351] width 173 height 24
